Goal: Task Accomplishment & Management: Use online tool/utility

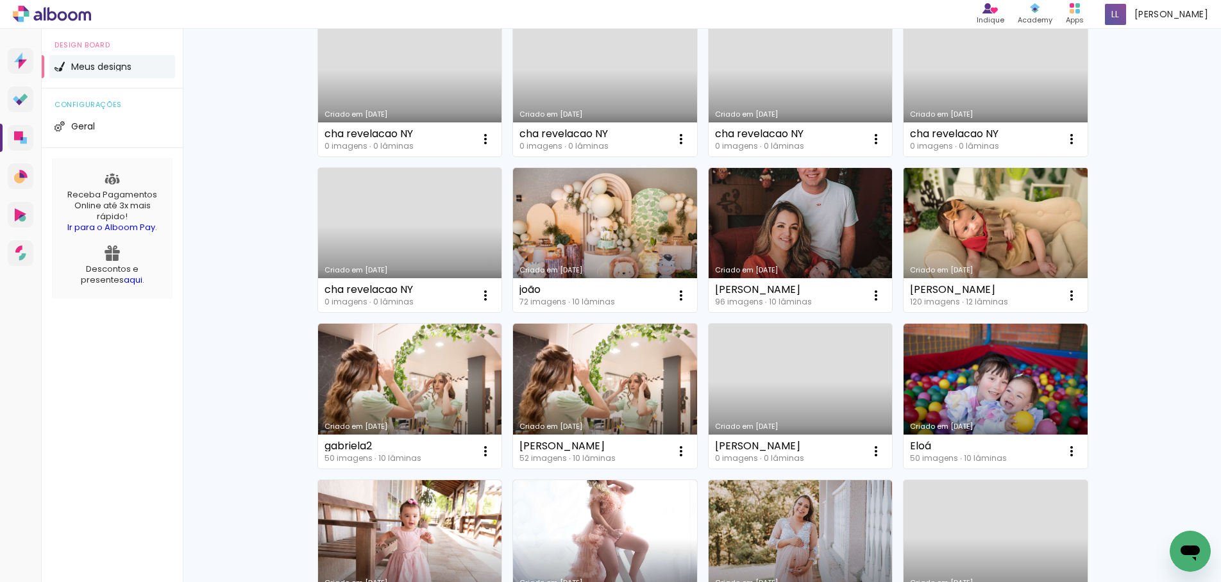
scroll to position [577, 0]
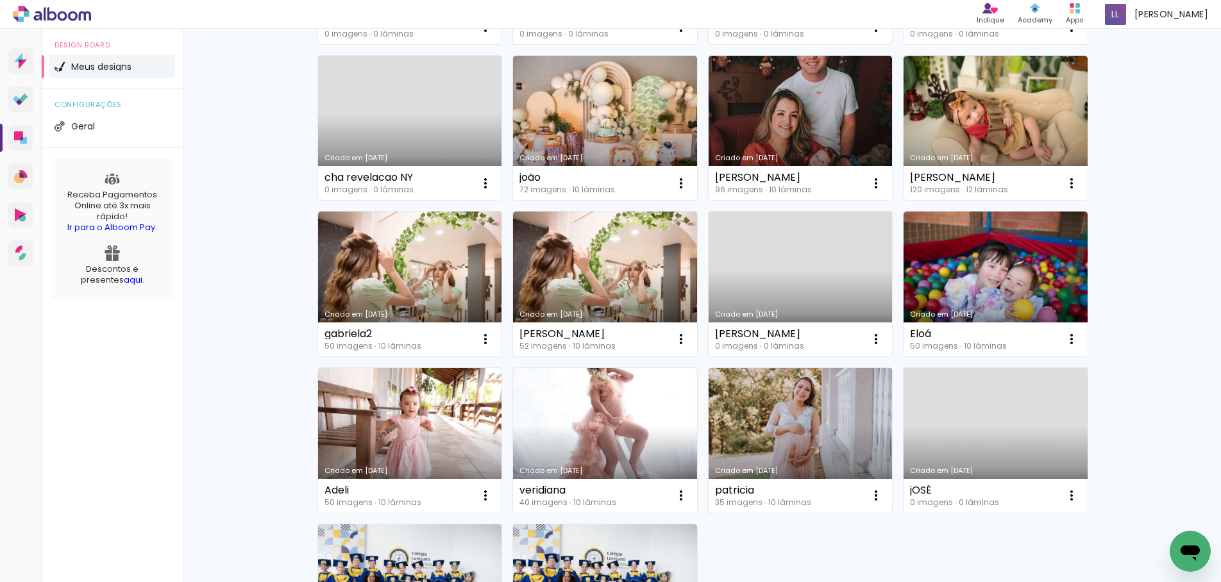
click at [848, 495] on div "patricia 35 imagens ∙ 10 lâminas Abrir Fazer uma cópia Excluir" at bounding box center [801, 496] width 184 height 34
click at [816, 450] on link "Criado em [DATE]" at bounding box center [801, 440] width 184 height 145
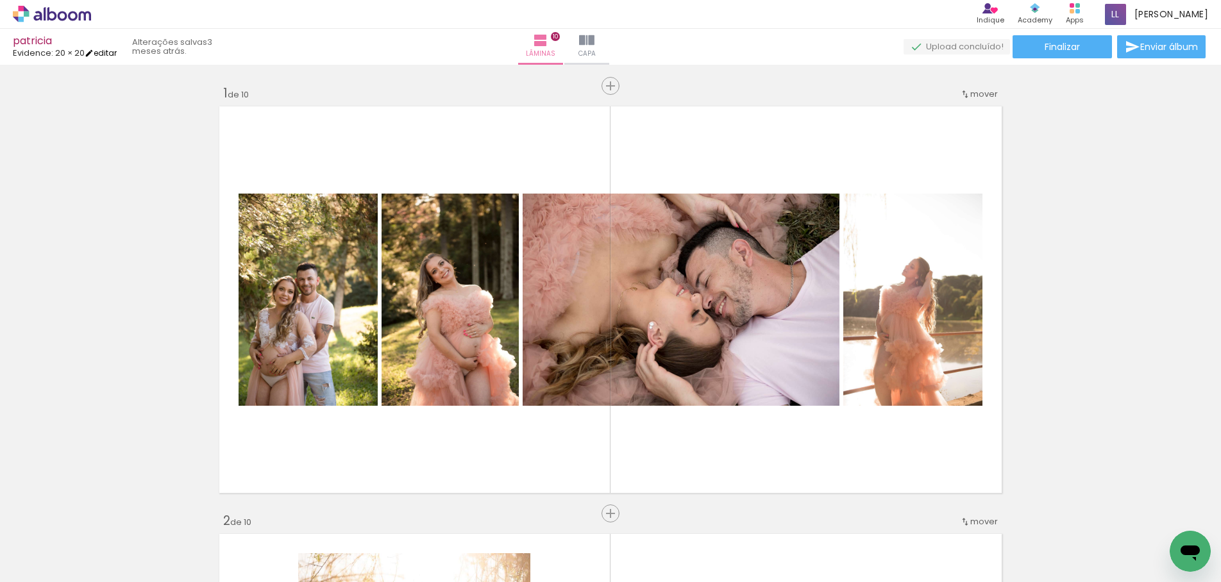
click at [104, 55] on link "editar" at bounding box center [101, 52] width 32 height 11
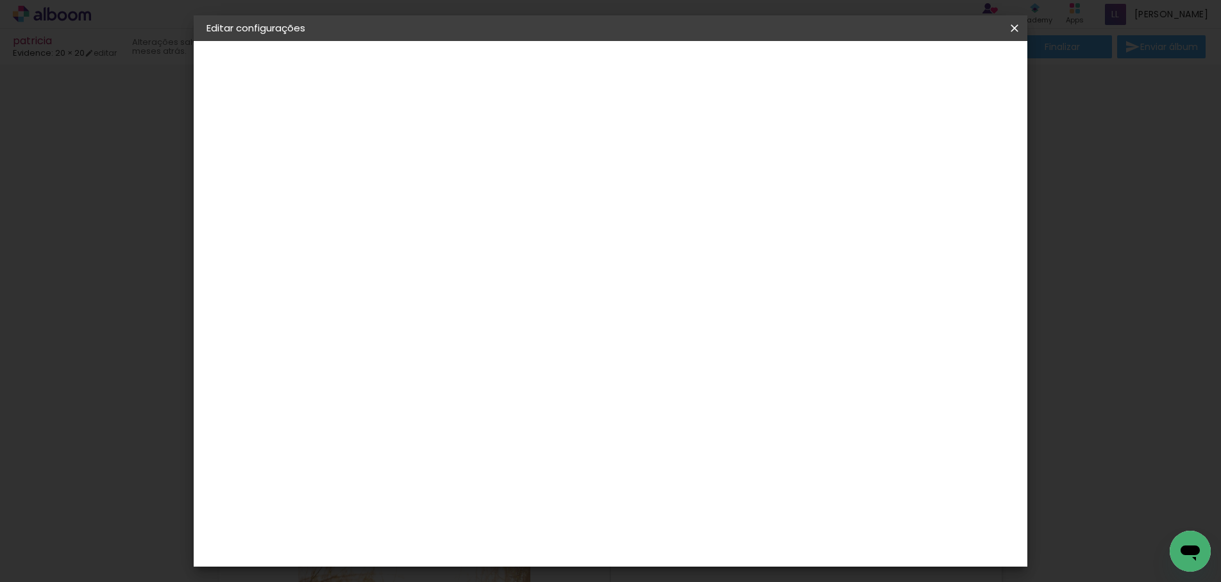
click at [1017, 28] on iron-icon at bounding box center [1014, 28] width 15 height 13
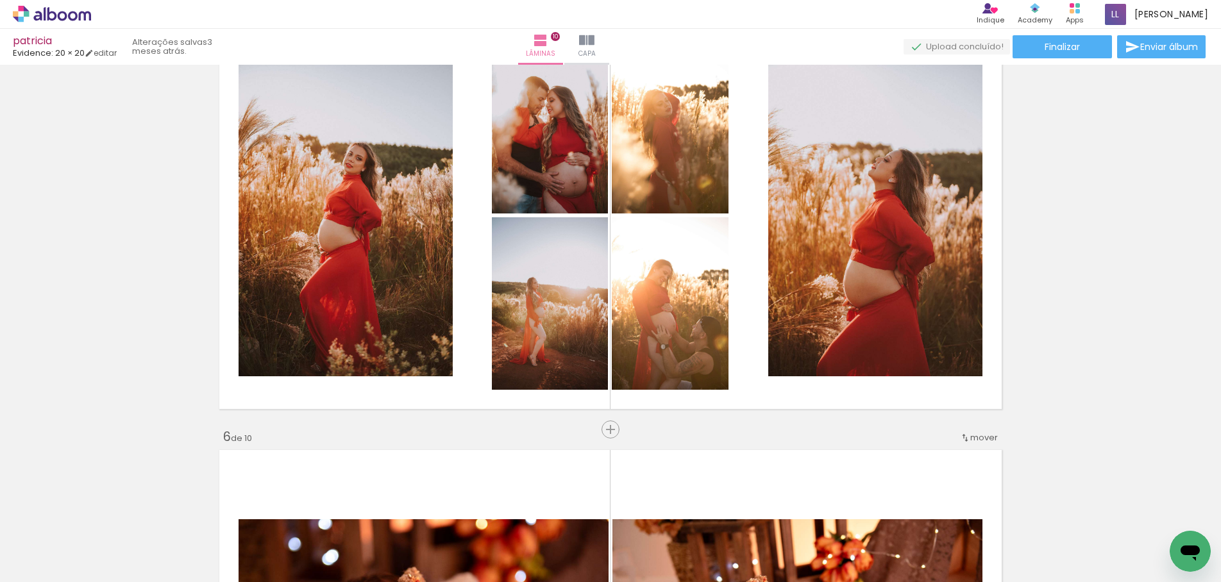
scroll to position [1971, 0]
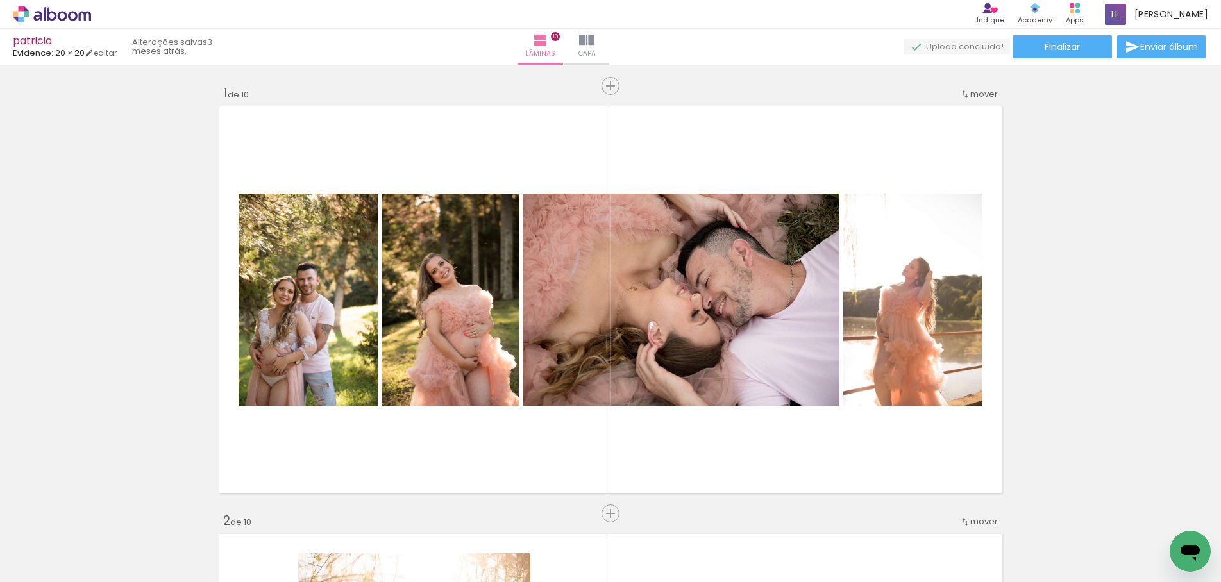
scroll to position [1971, 0]
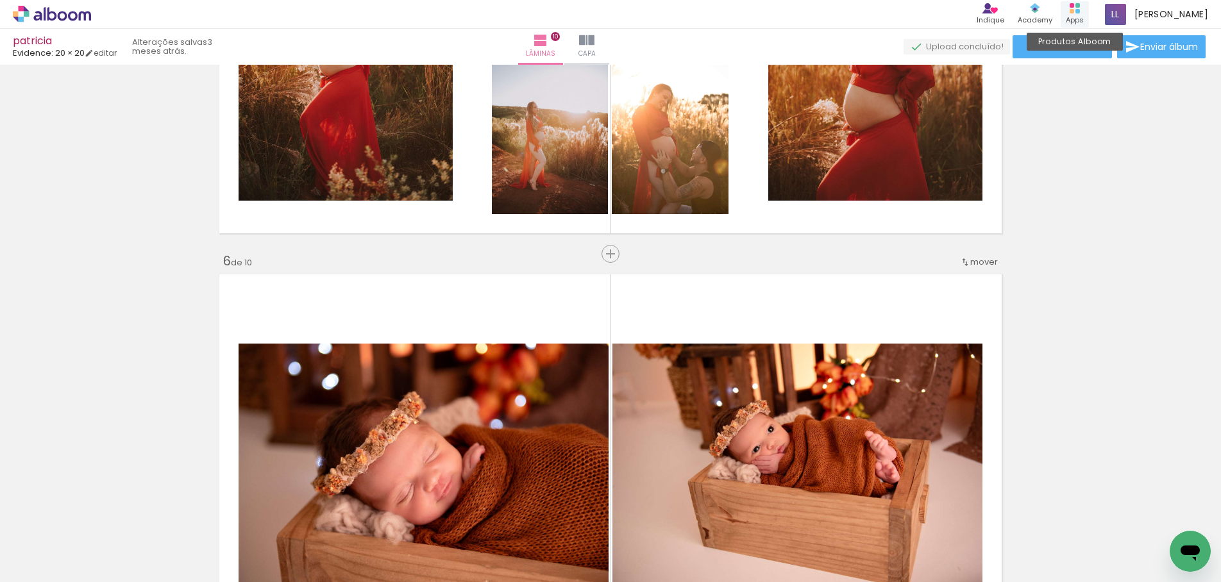
click at [1075, 16] on div "Apps" at bounding box center [1075, 20] width 18 height 11
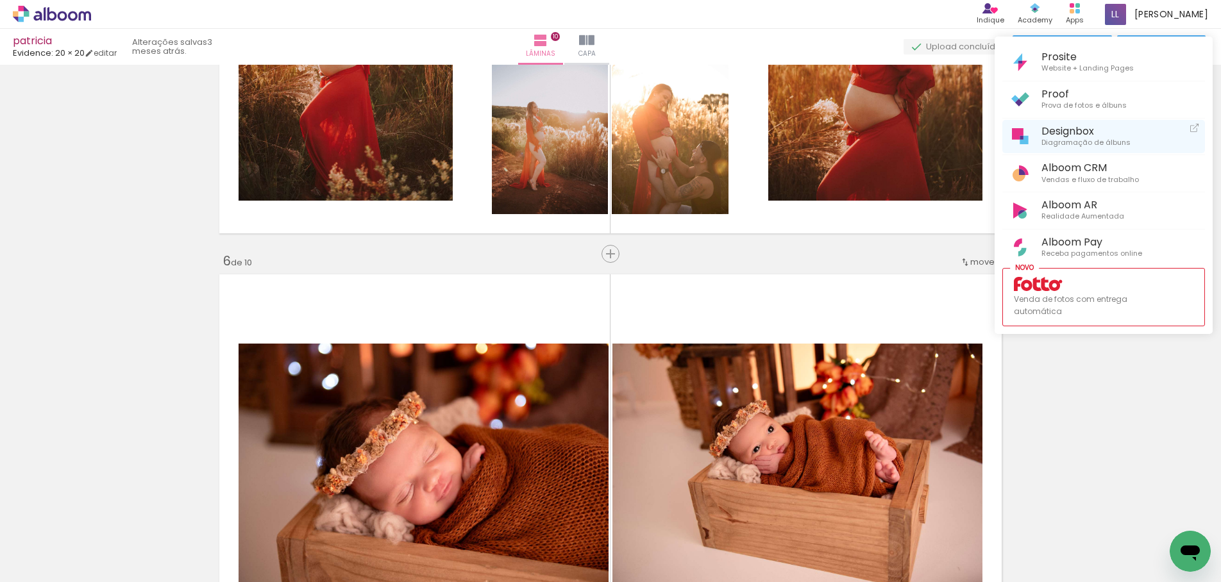
click at [1061, 140] on span "Diagramação de álbuns" at bounding box center [1086, 143] width 89 height 12
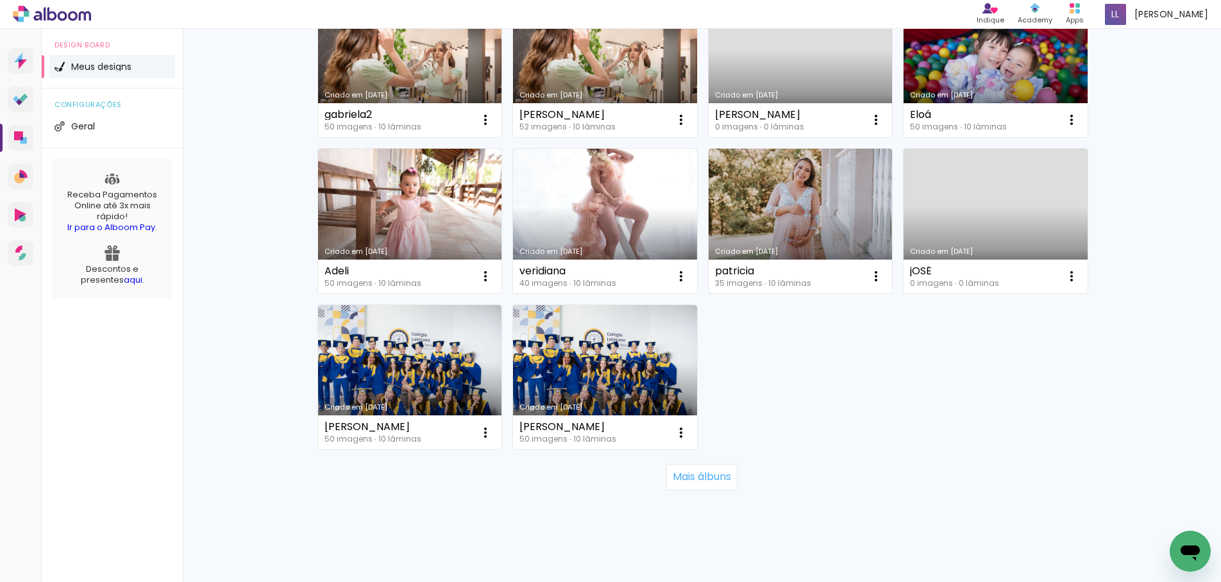
scroll to position [810, 0]
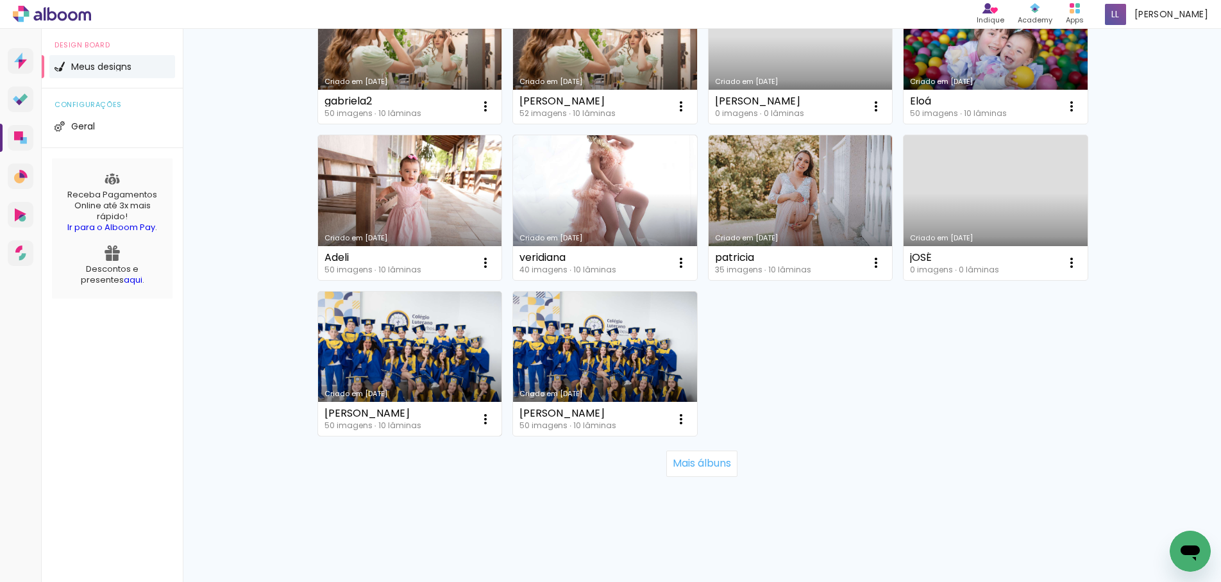
click at [436, 346] on link "Criado em [DATE]" at bounding box center [410, 364] width 184 height 145
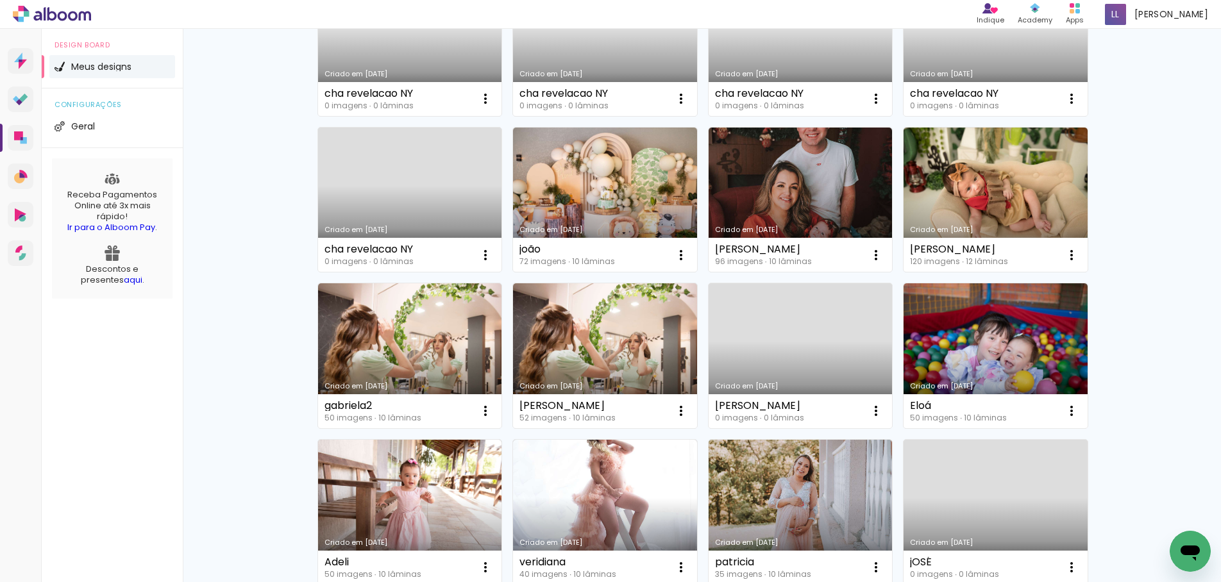
scroll to position [577, 0]
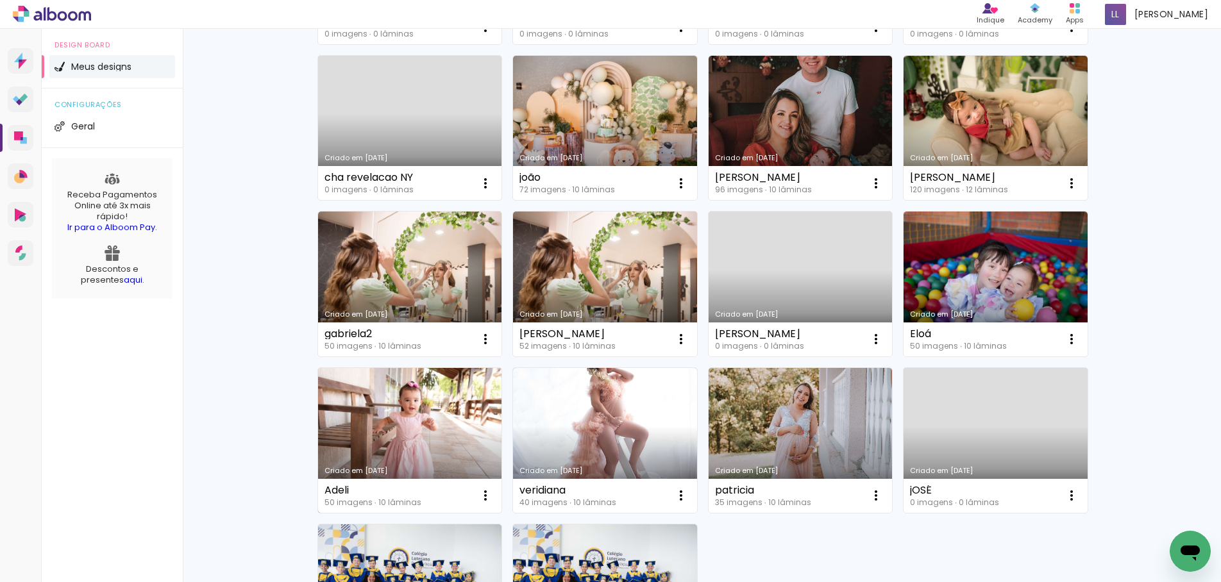
click at [425, 488] on div "Adeli 50 imagens ∙ 10 lâminas Abrir Fazer uma cópia Excluir" at bounding box center [410, 496] width 184 height 34
click at [432, 437] on link "Criado em [DATE]" at bounding box center [410, 440] width 184 height 145
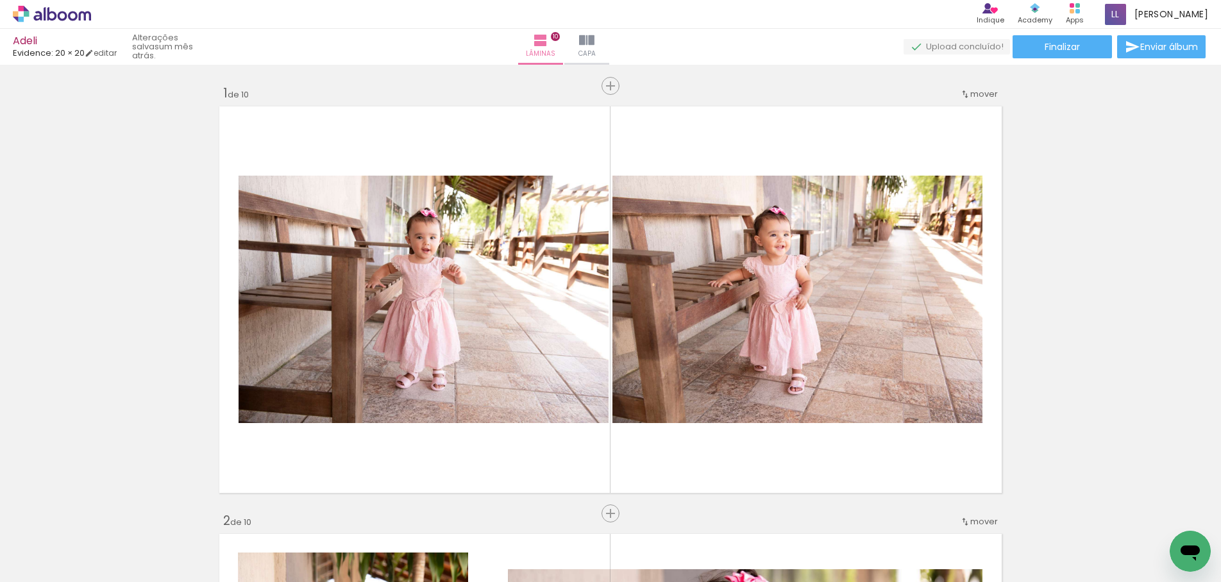
click at [113, 55] on link "editar" at bounding box center [101, 52] width 32 height 11
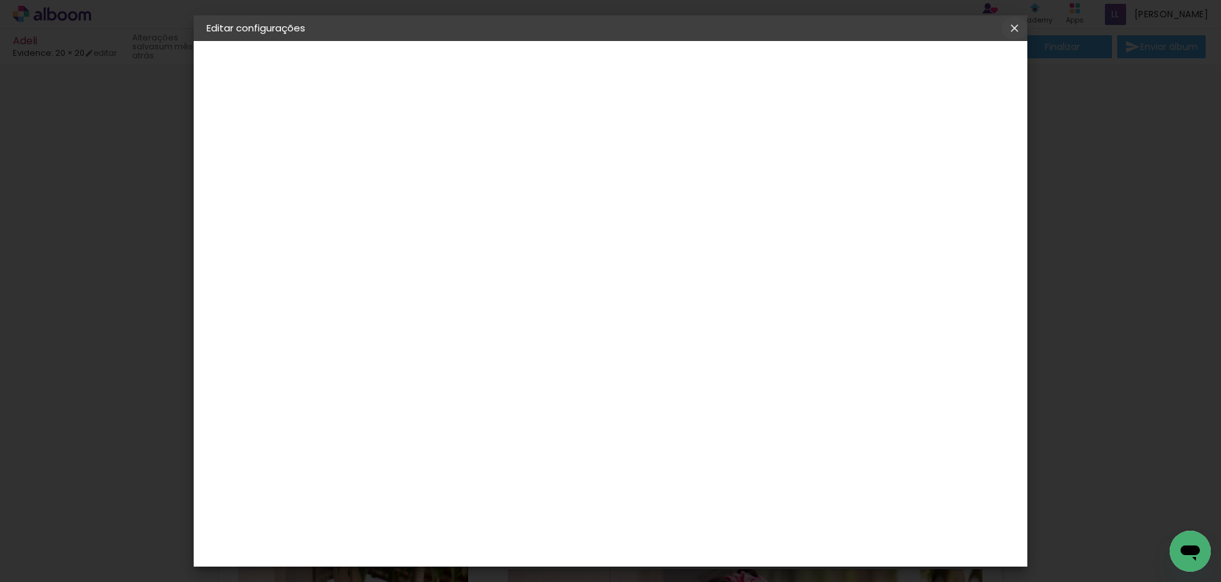
click at [1010, 26] on iron-icon at bounding box center [1014, 28] width 15 height 13
click at [1012, 26] on iron-icon at bounding box center [1014, 28] width 15 height 13
